Goal: Task Accomplishment & Management: Manage account settings

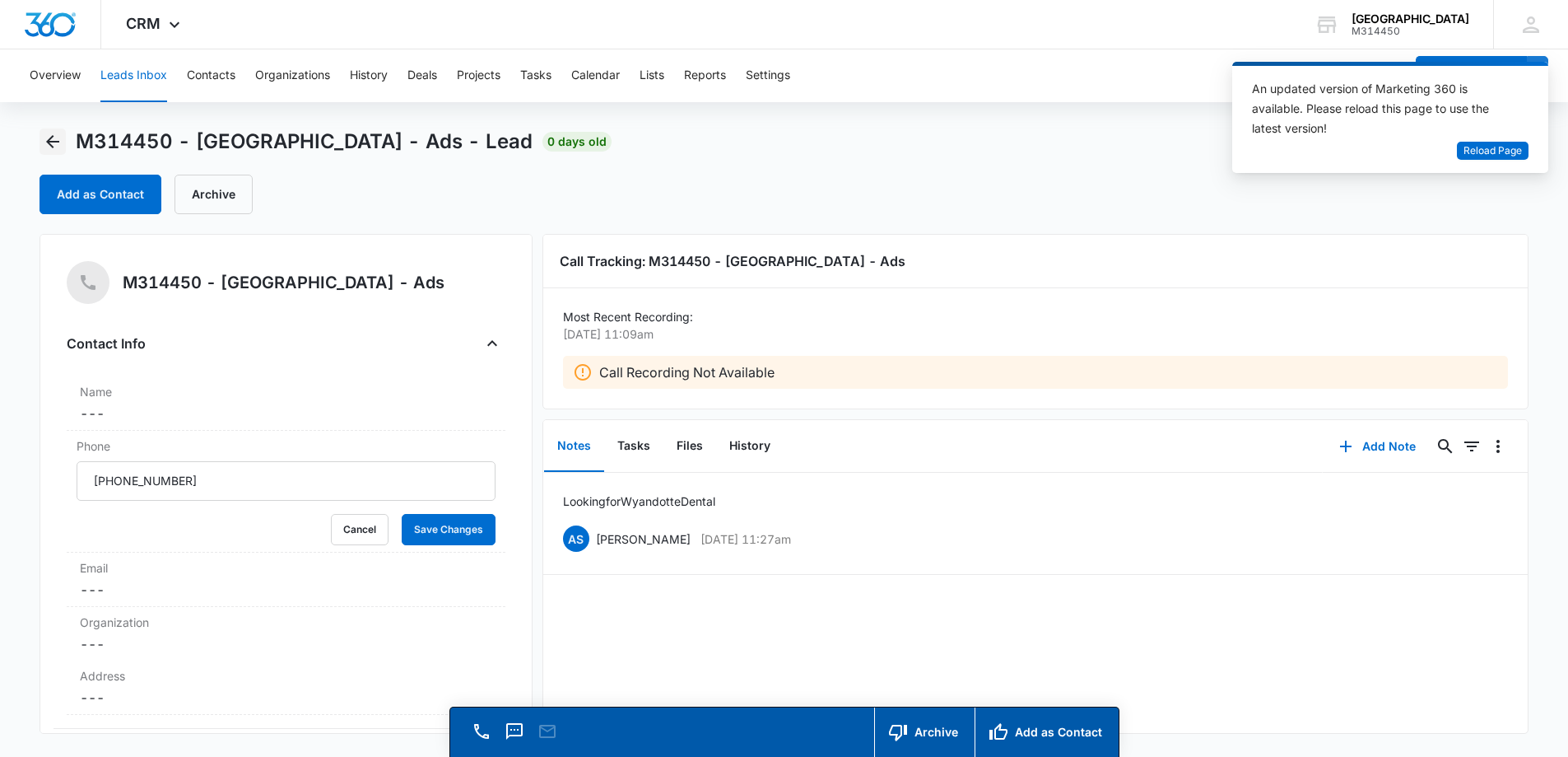
click at [59, 138] on icon "Back" at bounding box center [52, 141] width 20 height 20
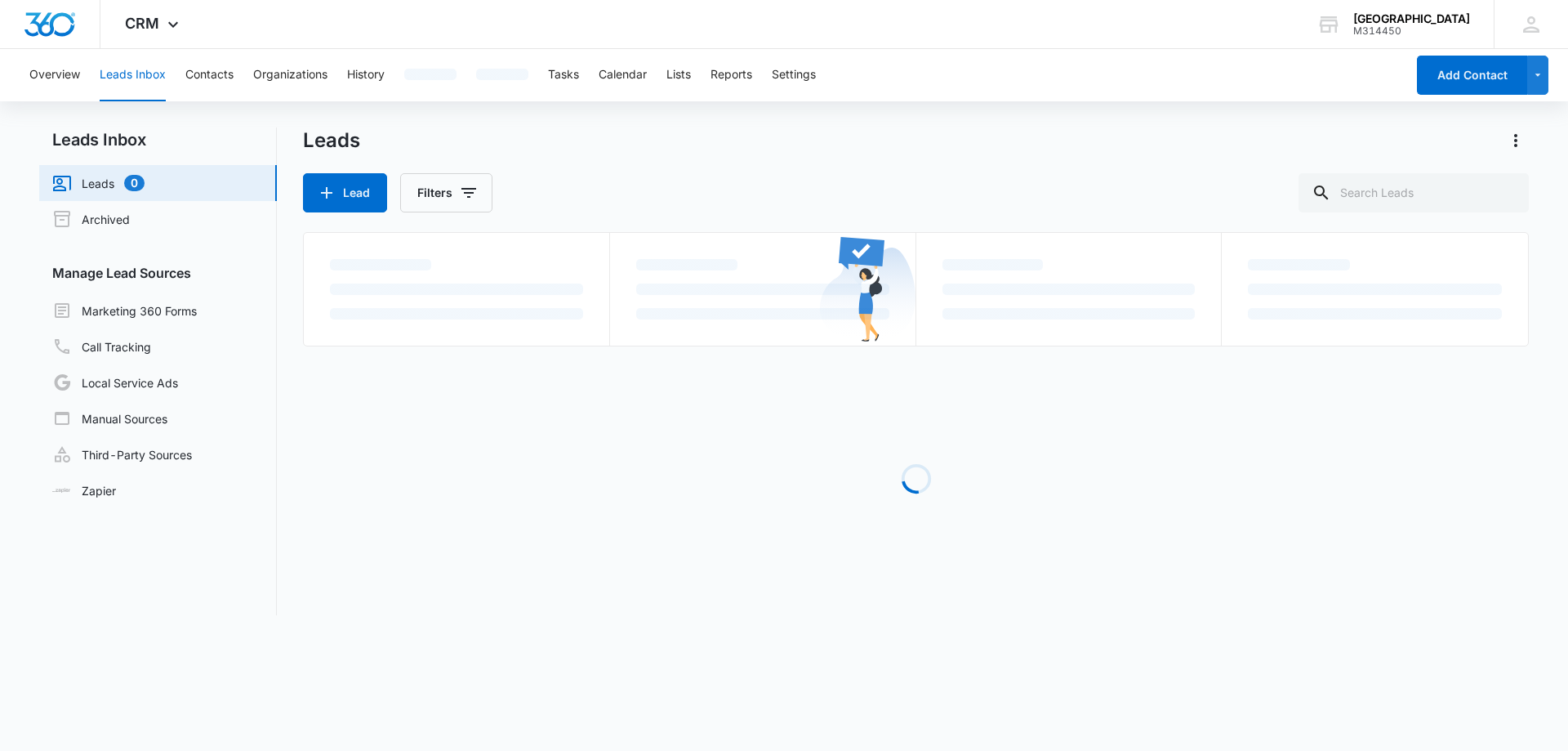
drag, startPoint x: 145, startPoint y: 74, endPoint x: 102, endPoint y: 125, distance: 66.7
click at [146, 74] on button "Leads Inbox" at bounding box center [133, 75] width 66 height 52
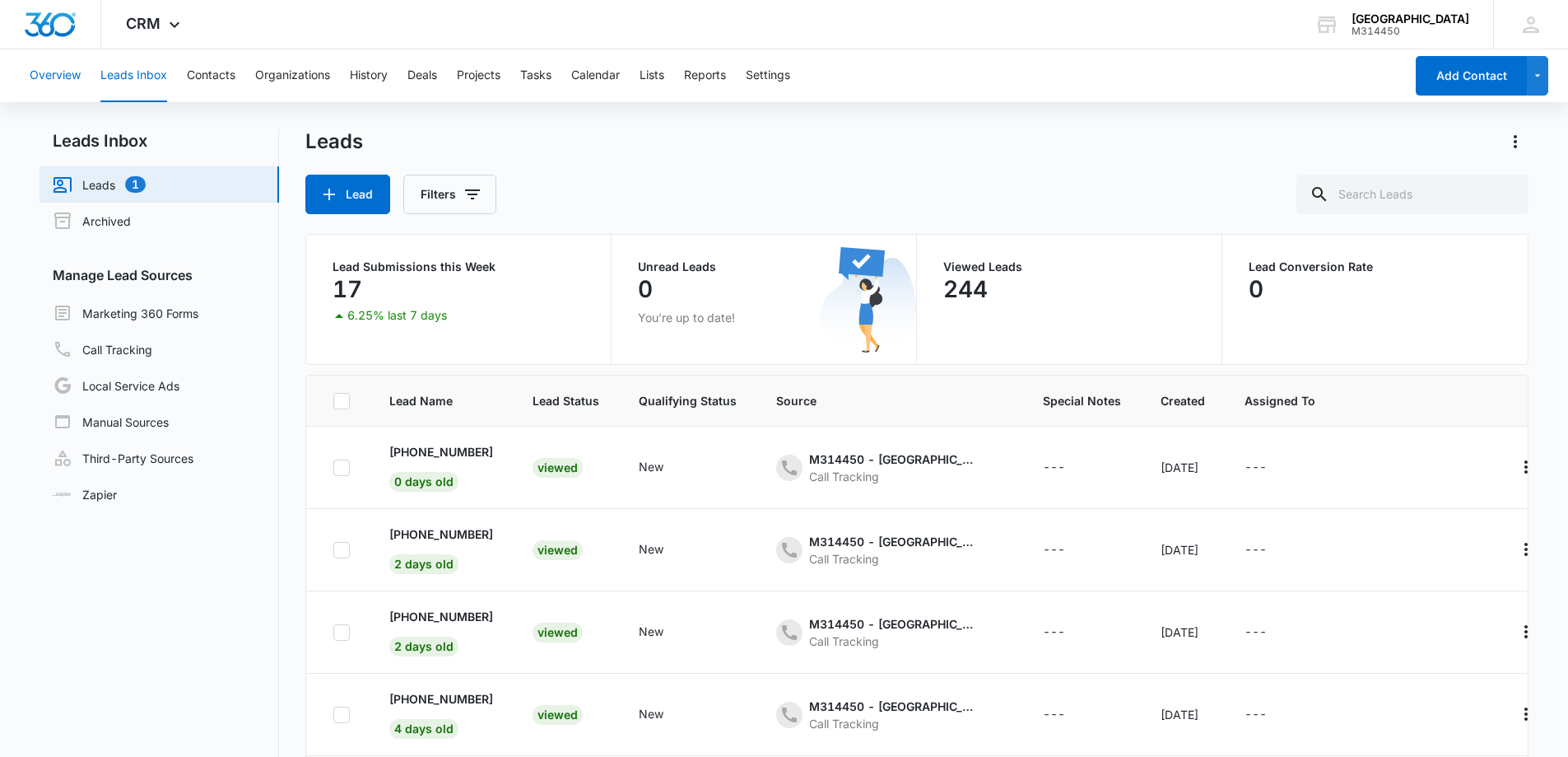
drag, startPoint x: 64, startPoint y: 86, endPoint x: 69, endPoint y: 75, distance: 12.1
click at [64, 84] on button "Overview" at bounding box center [55, 76] width 51 height 53
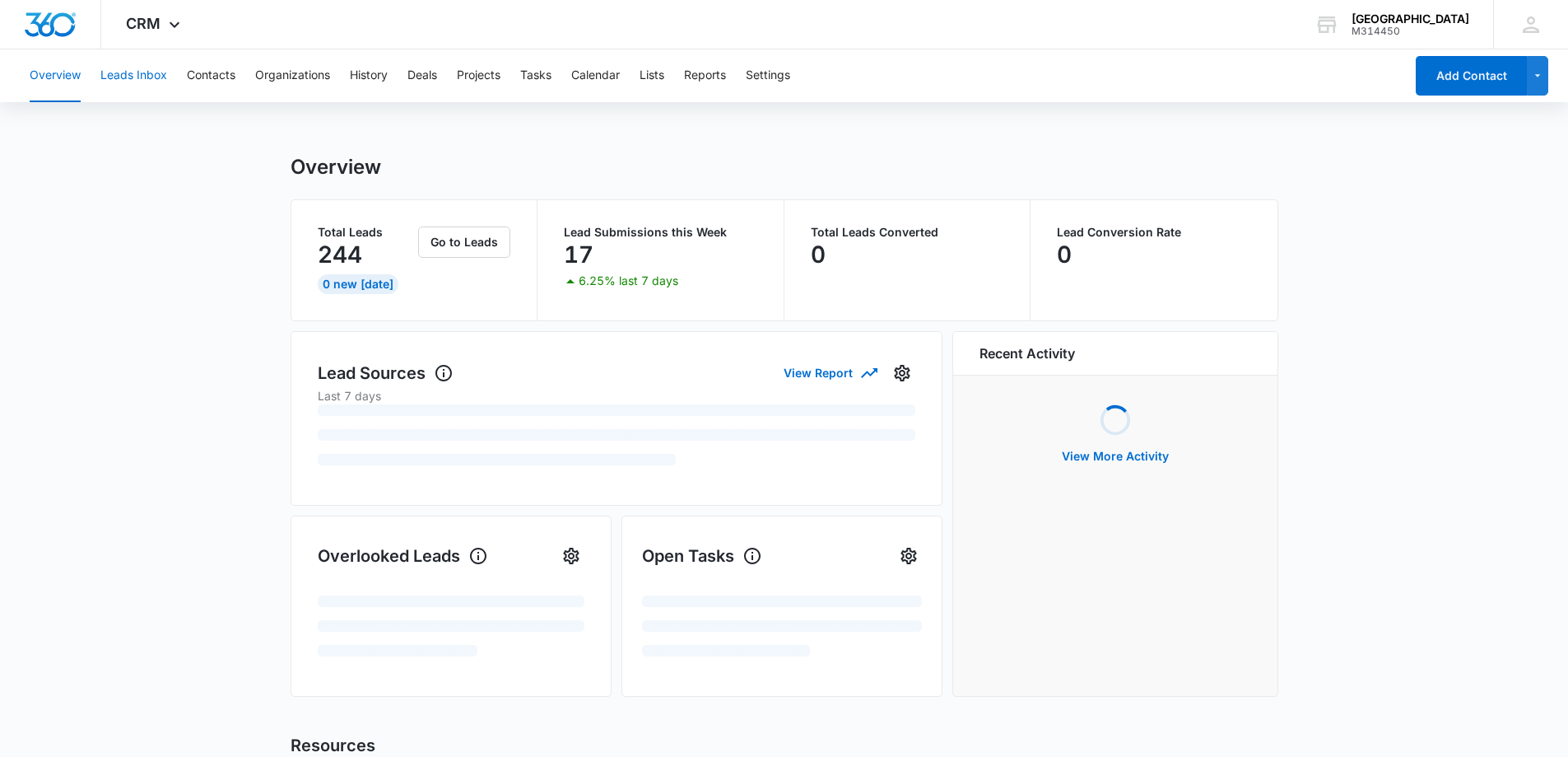
click at [130, 68] on button "Leads Inbox" at bounding box center [134, 76] width 67 height 53
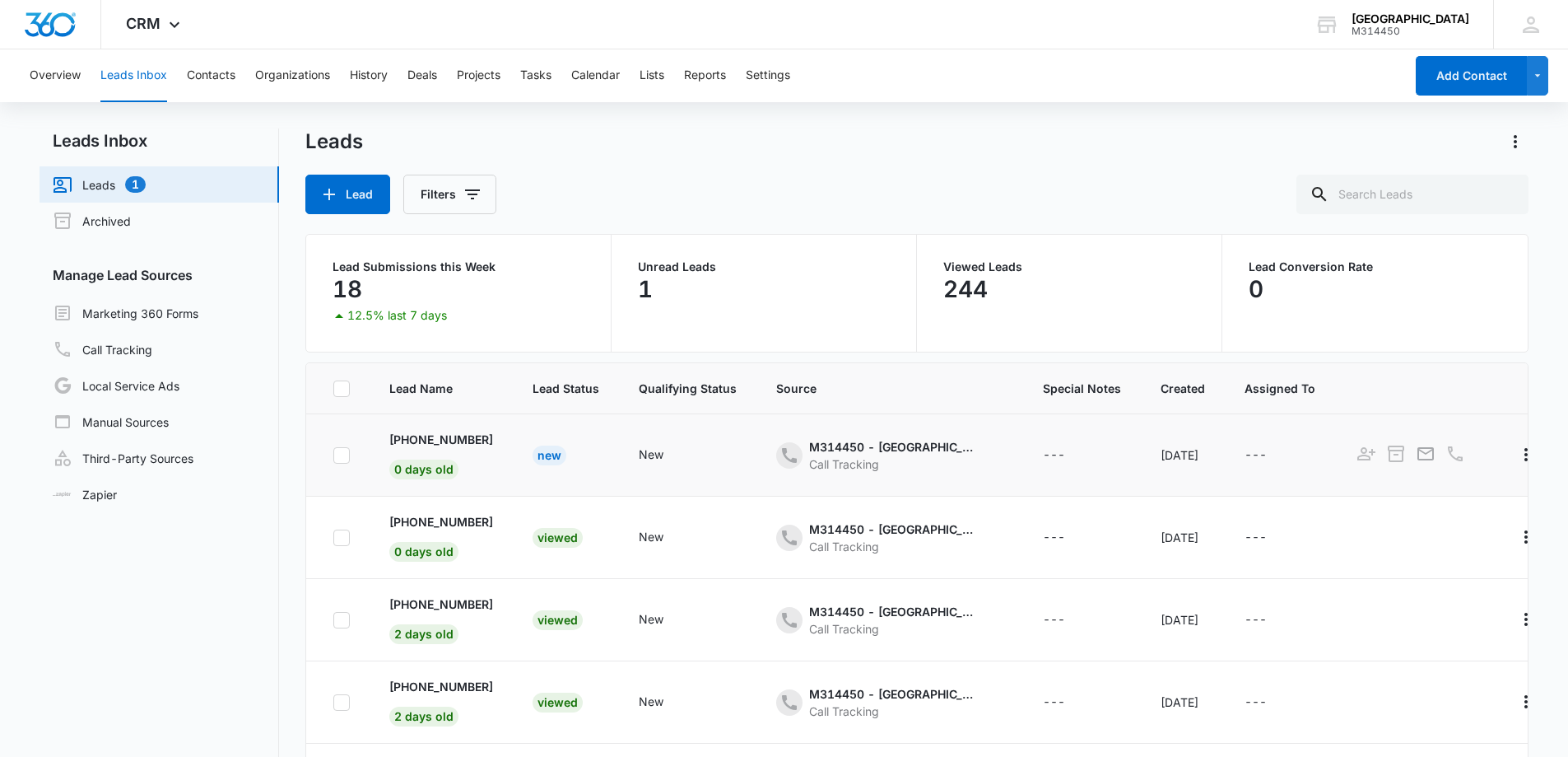
click at [549, 460] on div "New" at bounding box center [549, 455] width 34 height 20
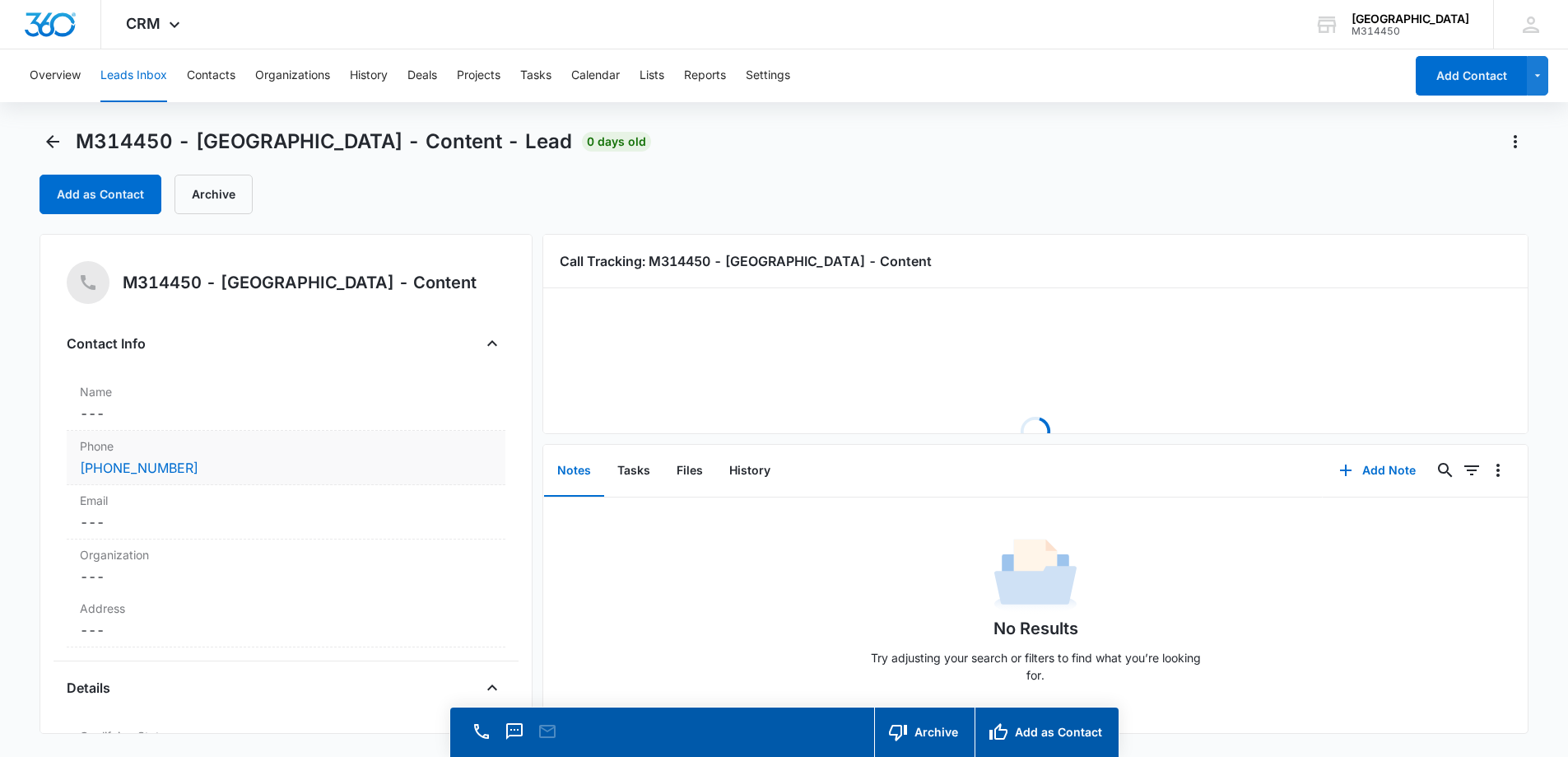
click at [224, 467] on div "(226) 246-8650" at bounding box center [286, 468] width 412 height 20
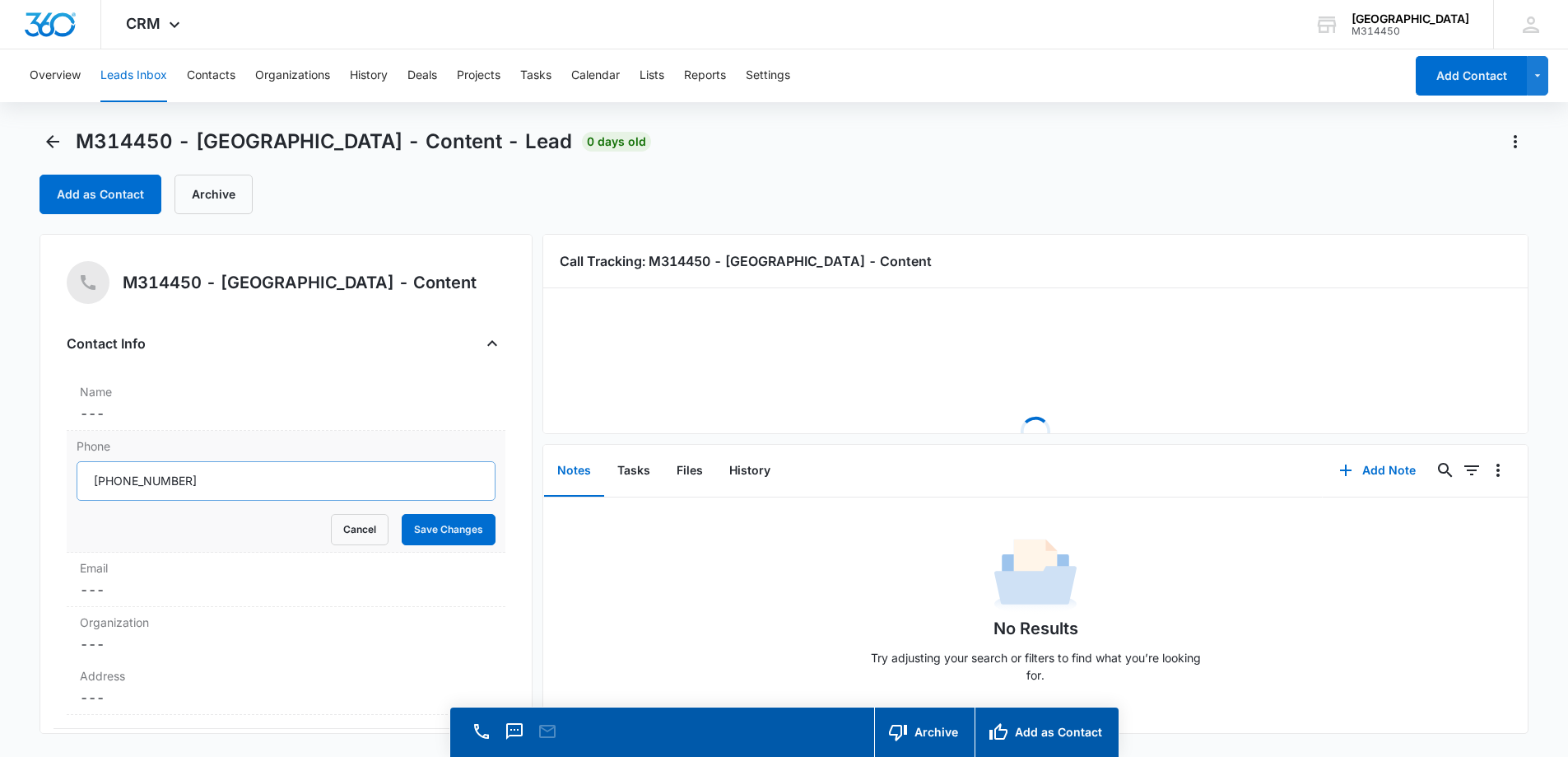
click at [113, 484] on input "Phone" at bounding box center [286, 480] width 419 height 39
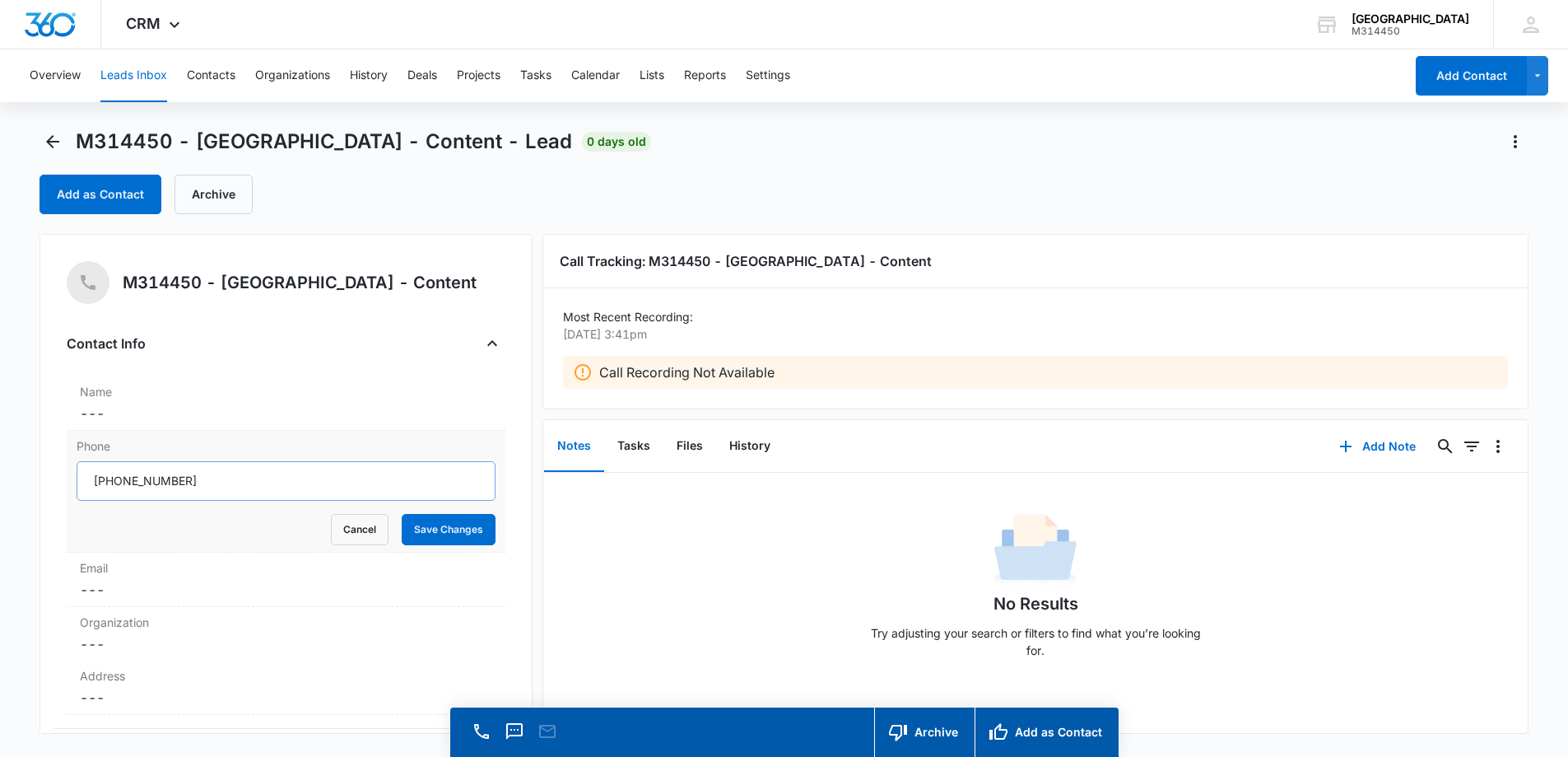
drag, startPoint x: 110, startPoint y: 476, endPoint x: 211, endPoint y: 478, distance: 101.0
click at [211, 478] on input "Phone" at bounding box center [286, 480] width 419 height 39
click at [1380, 451] on button "Add Note" at bounding box center [1378, 446] width 109 height 39
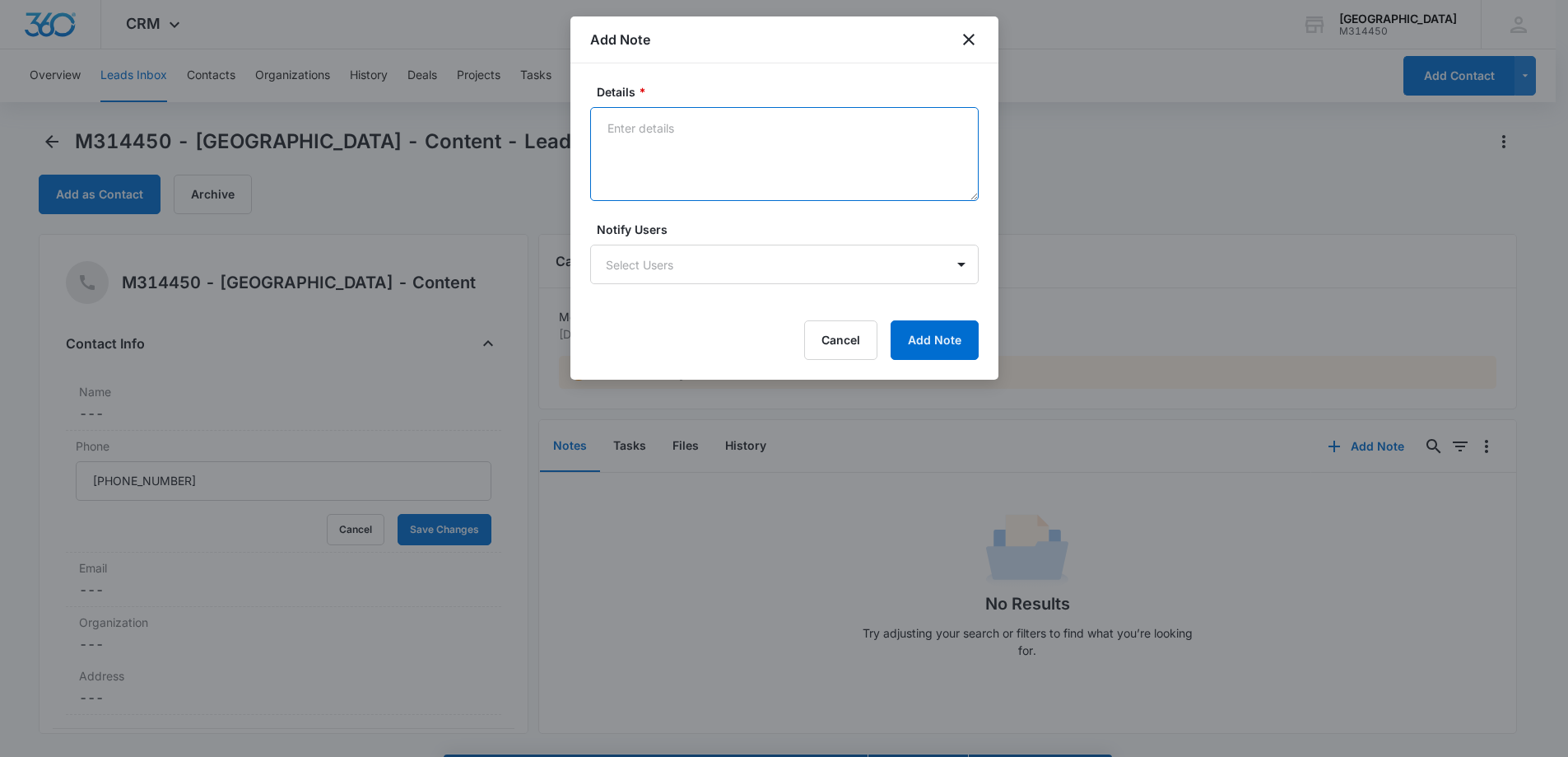
click at [680, 143] on textarea "Details *" at bounding box center [784, 154] width 388 height 94
type textarea "Inquiring about implant cost ($3500)"
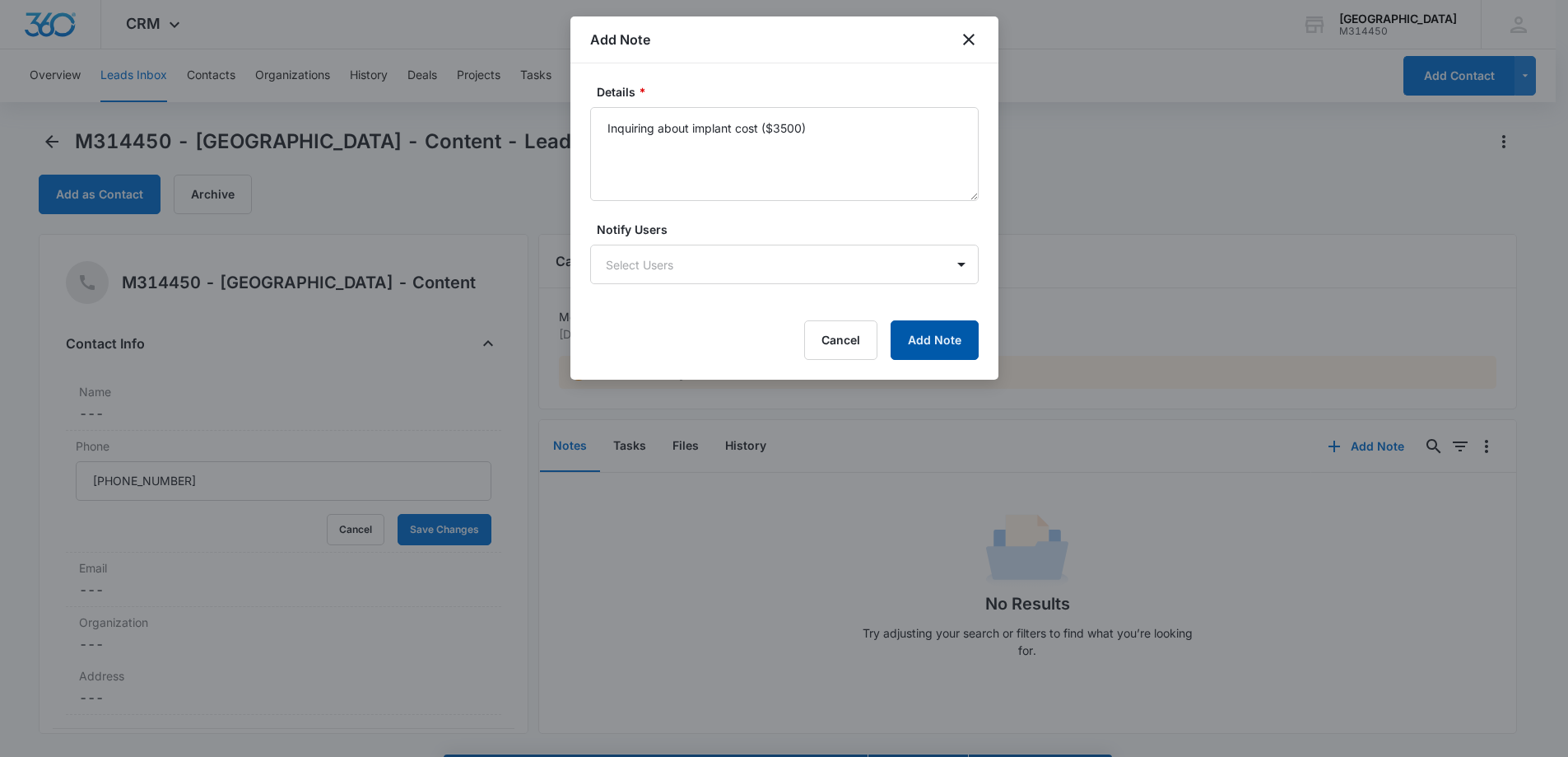
click at [946, 326] on button "Add Note" at bounding box center [934, 340] width 88 height 39
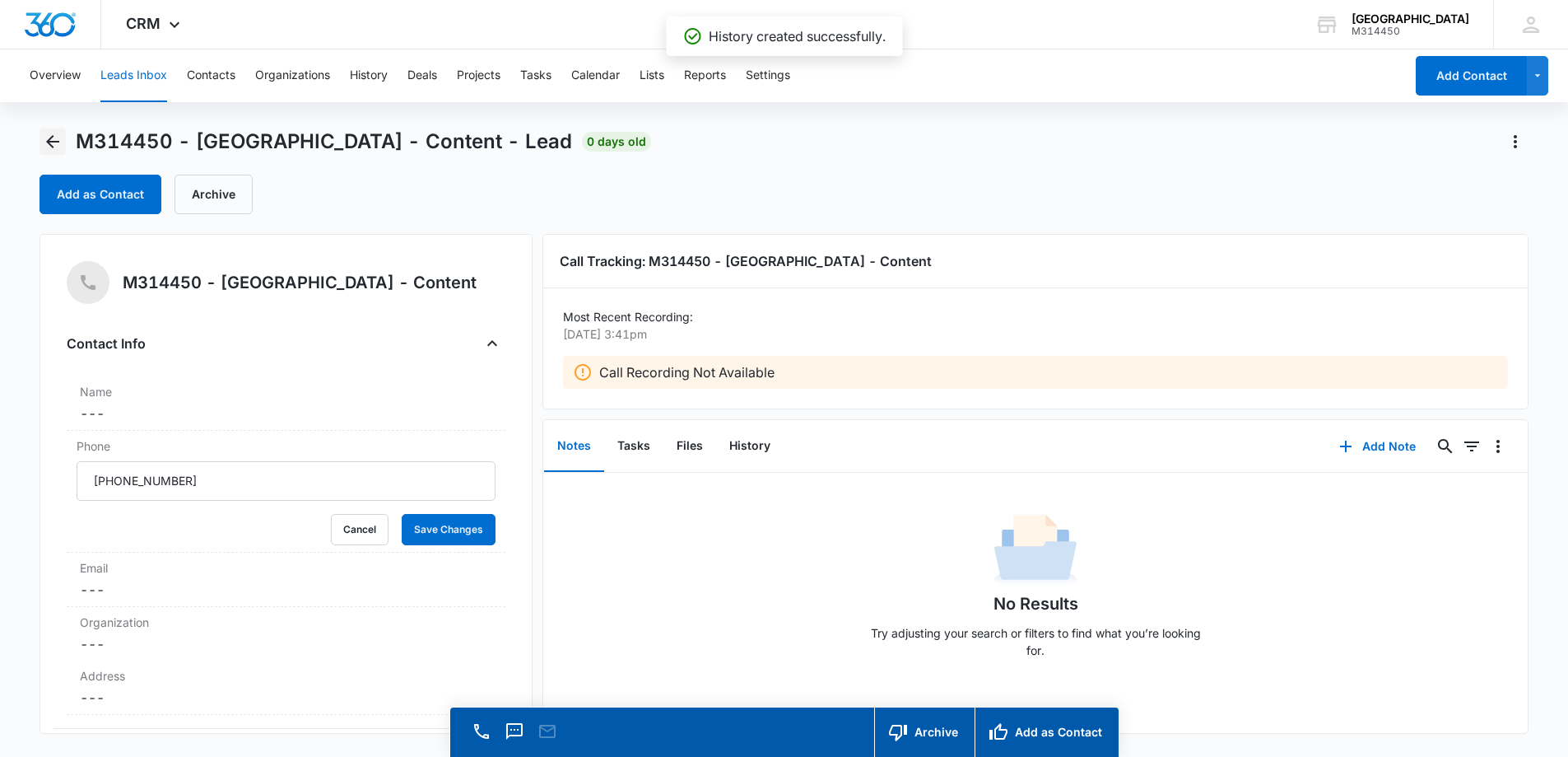
click at [63, 134] on button "Back" at bounding box center [52, 142] width 26 height 26
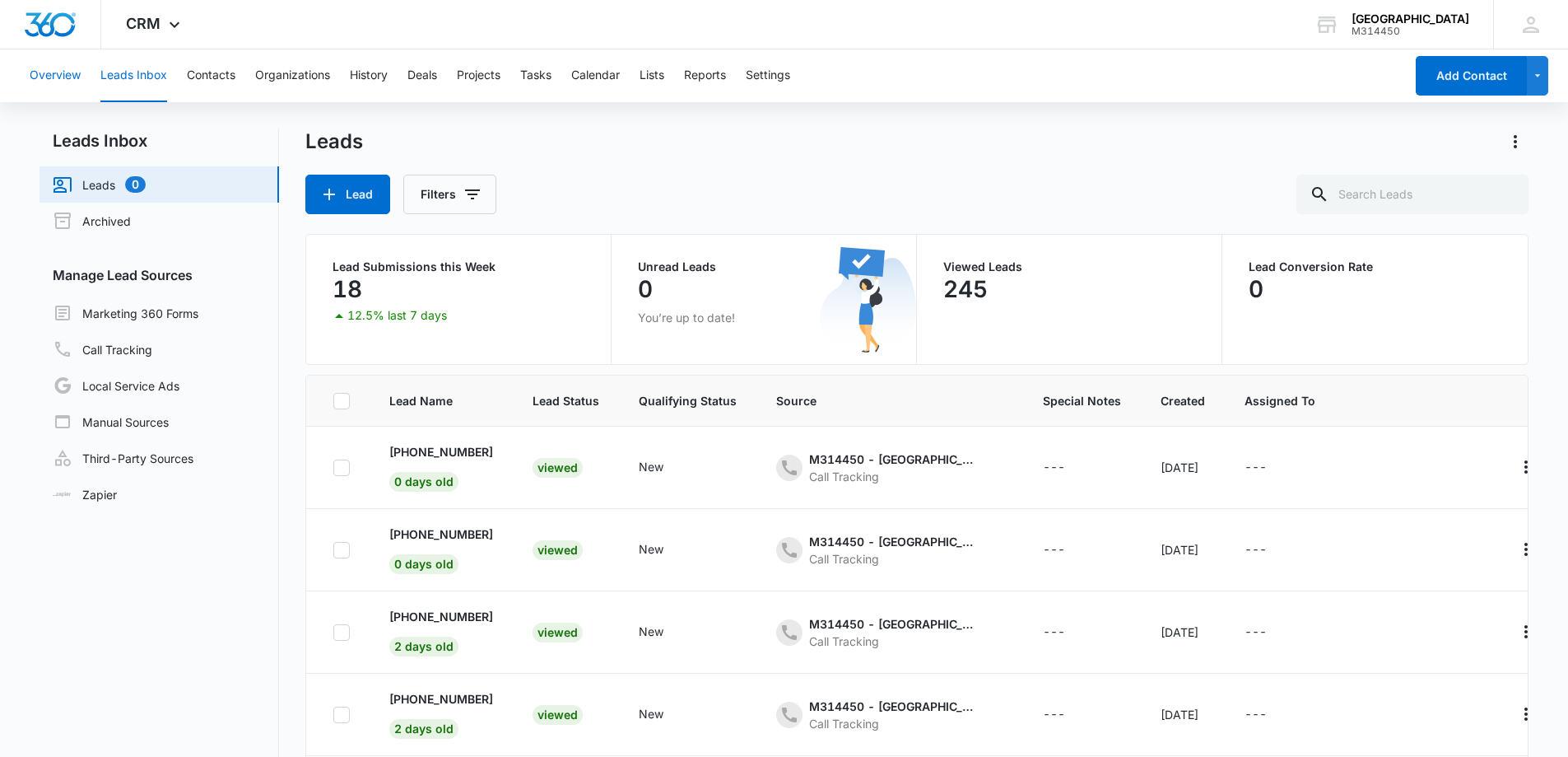
click at [74, 76] on button "Overview" at bounding box center [55, 76] width 51 height 53
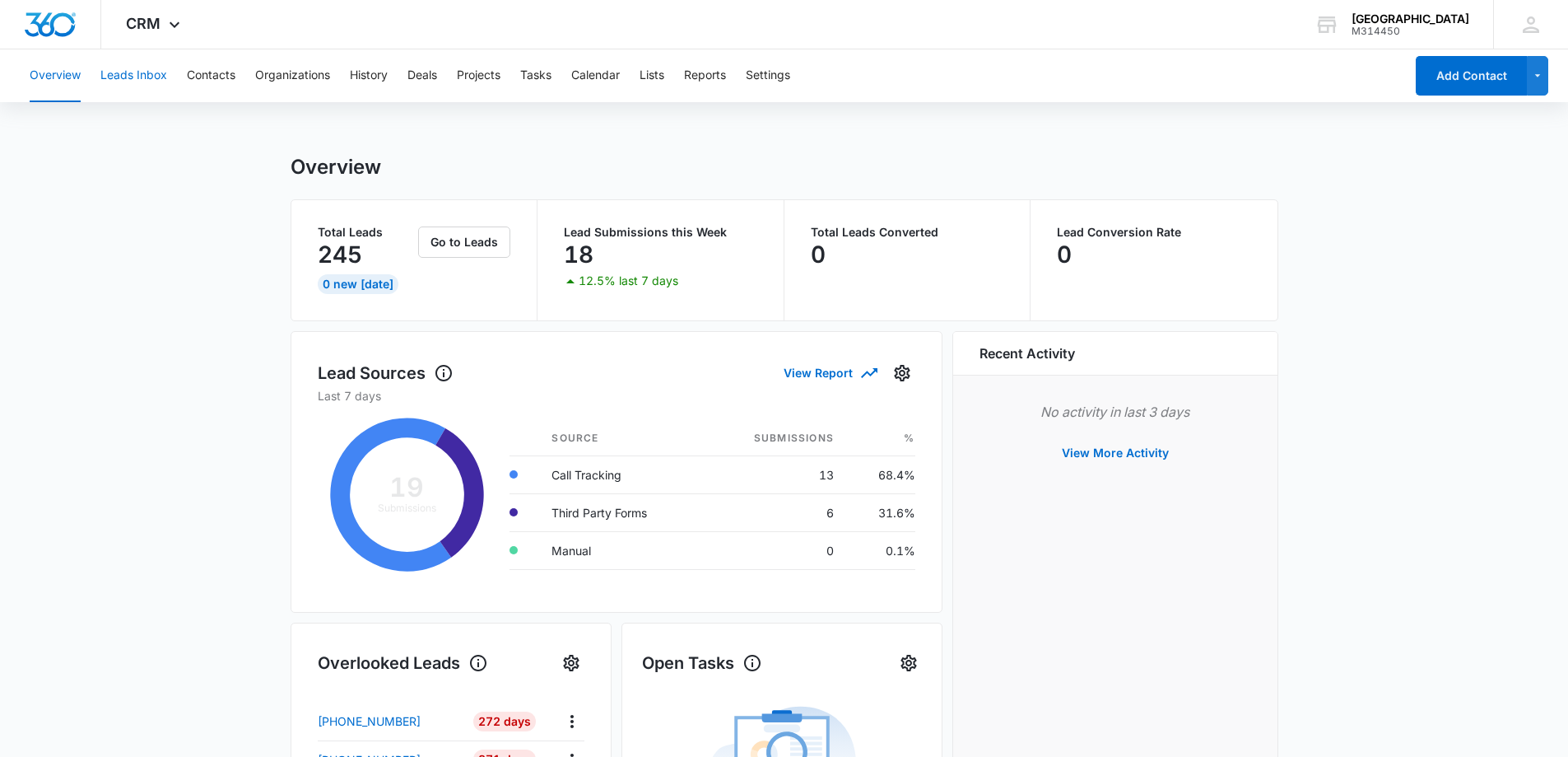
click at [131, 89] on button "Leads Inbox" at bounding box center [134, 76] width 67 height 53
